Goal: Information Seeking & Learning: Learn about a topic

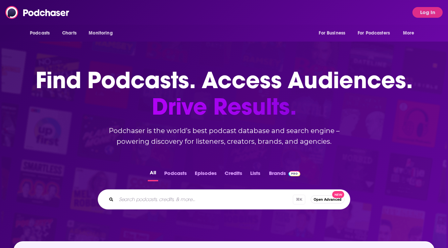
click at [177, 172] on button "Podcasts" at bounding box center [175, 174] width 27 height 13
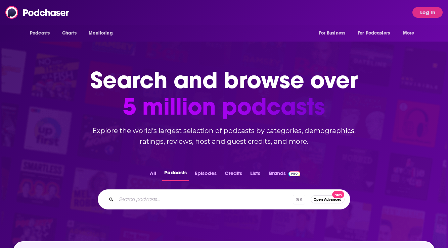
click at [168, 198] on input "Search podcasts..." at bounding box center [204, 199] width 177 height 11
click at [424, 13] on button "Log In" at bounding box center [427, 12] width 30 height 11
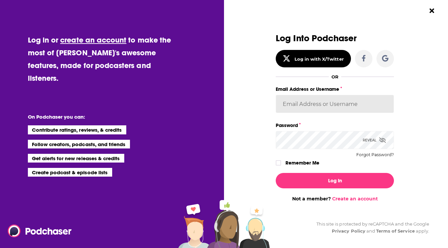
type input "[EMAIL_ADDRESS][DOMAIN_NAME]"
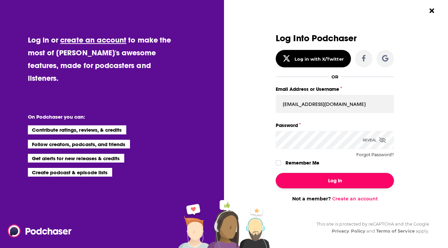
click at [340, 182] on button "Log In" at bounding box center [335, 180] width 118 height 15
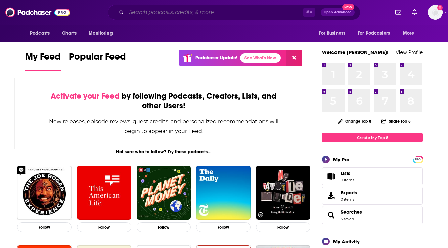
click at [190, 15] on input "Search podcasts, credits, & more..." at bounding box center [214, 12] width 177 height 11
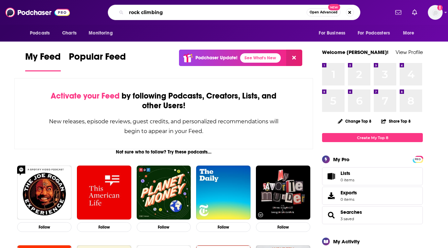
type input "rock climbing"
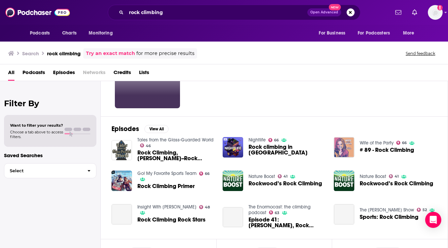
scroll to position [80, 0]
